Goal: Task Accomplishment & Management: Manage account settings

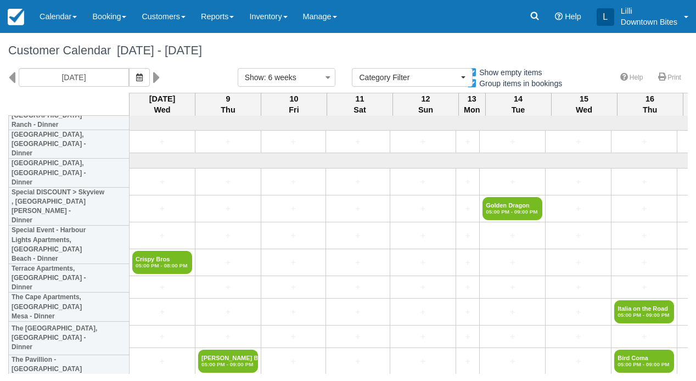
select select
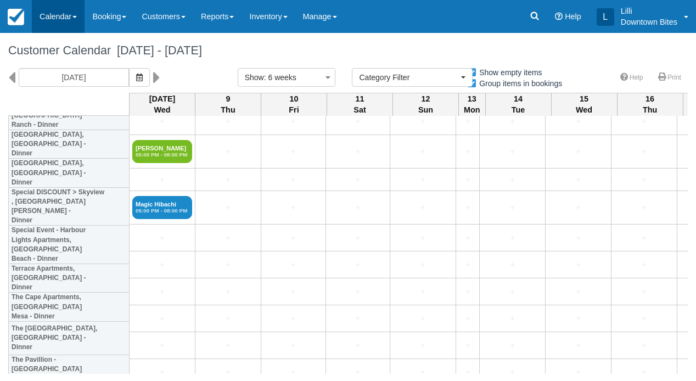
click at [59, 13] on link "Calendar" at bounding box center [58, 16] width 53 height 33
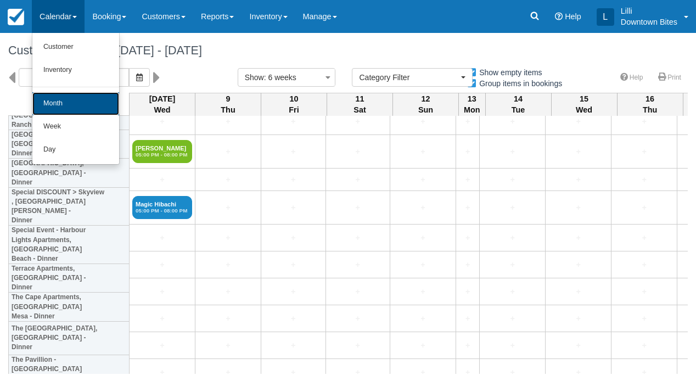
click at [65, 109] on link "Month" at bounding box center [75, 103] width 87 height 23
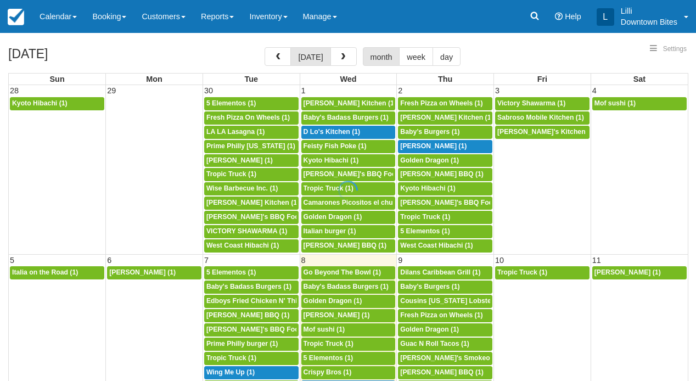
select select
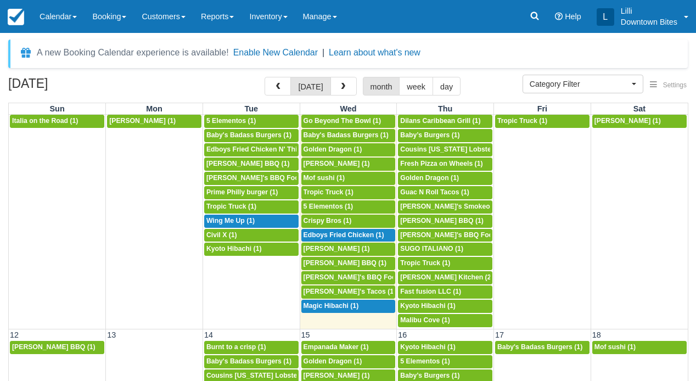
scroll to position [182, 0]
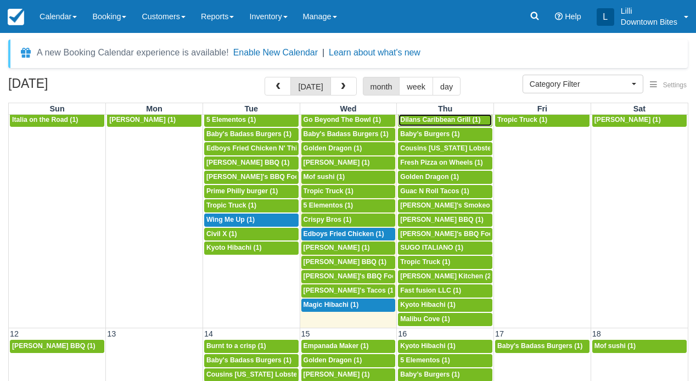
click at [450, 124] on span "Dilans Caribbean Grill (1)" at bounding box center [440, 120] width 80 height 8
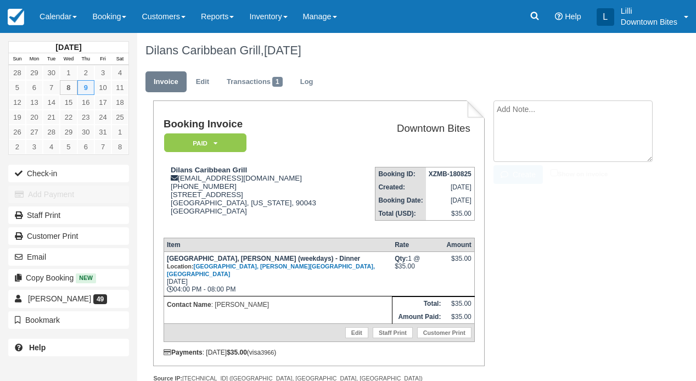
click at [524, 115] on textarea at bounding box center [573, 131] width 159 height 62
paste textarea "Mariners village cancellation External Inbox Dilan's Carribean Grill 11:35 AM (…"
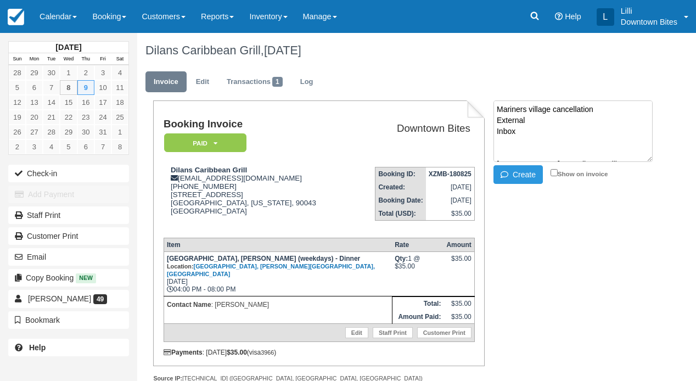
scroll to position [183, 0]
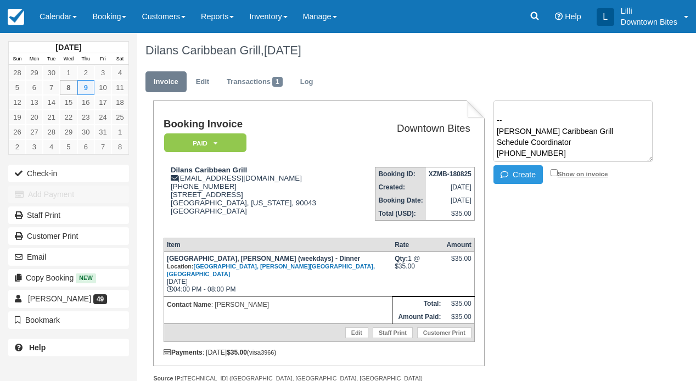
type textarea "Mariners village cancellation External Inbox Dilan's Carribean Grill 11:35 AM (…"
click at [555, 176] on input "Show on invoice" at bounding box center [554, 172] width 7 height 7
checkbox input "true"
click at [529, 177] on button "Create" at bounding box center [518, 174] width 49 height 19
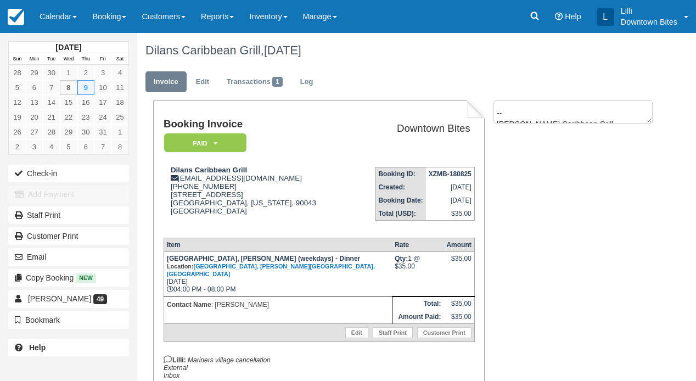
scroll to position [0, 0]
